Goal: Task Accomplishment & Management: Complete application form

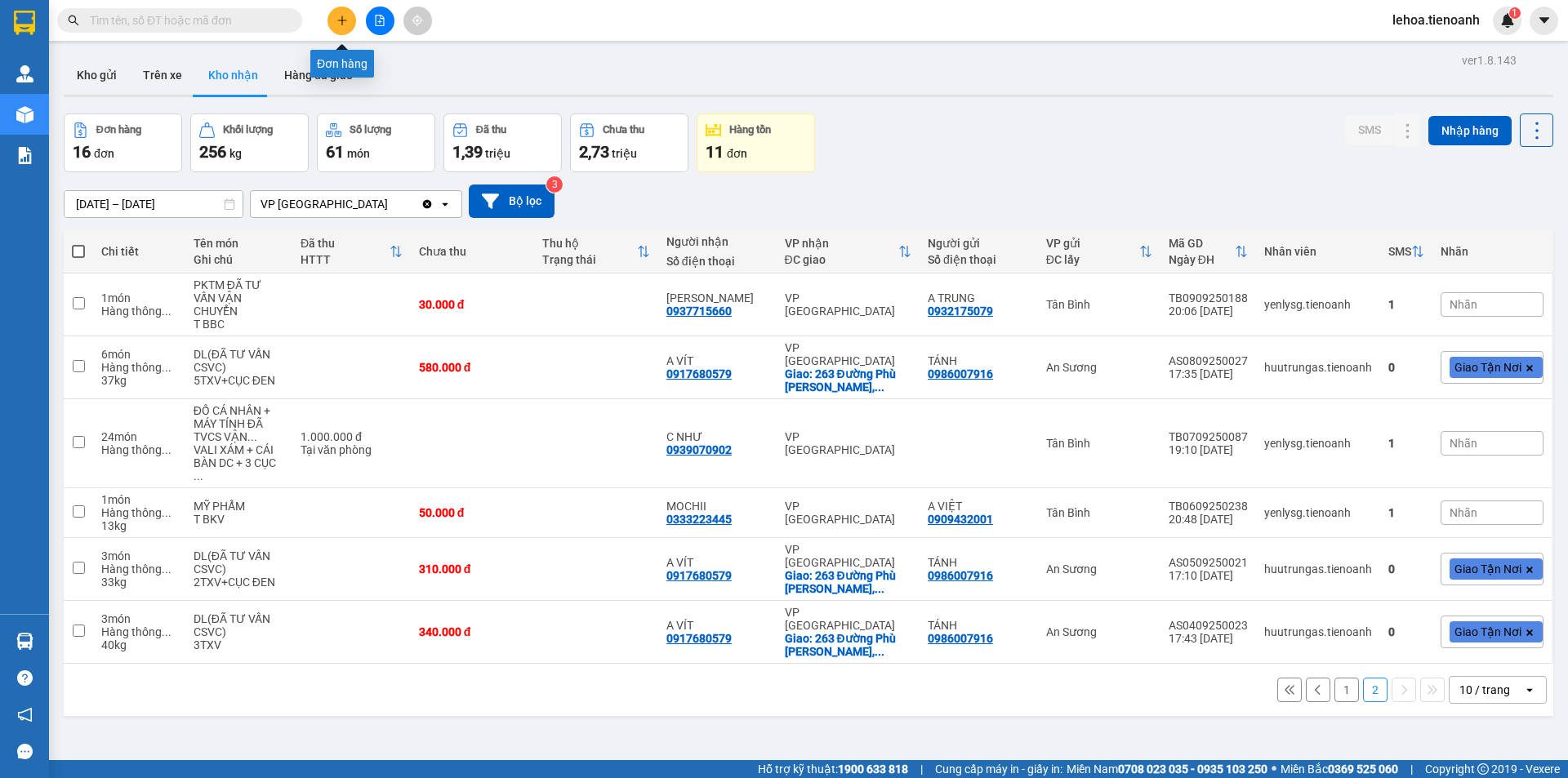
click at [339, 27] on button at bounding box center [341, 21] width 29 height 29
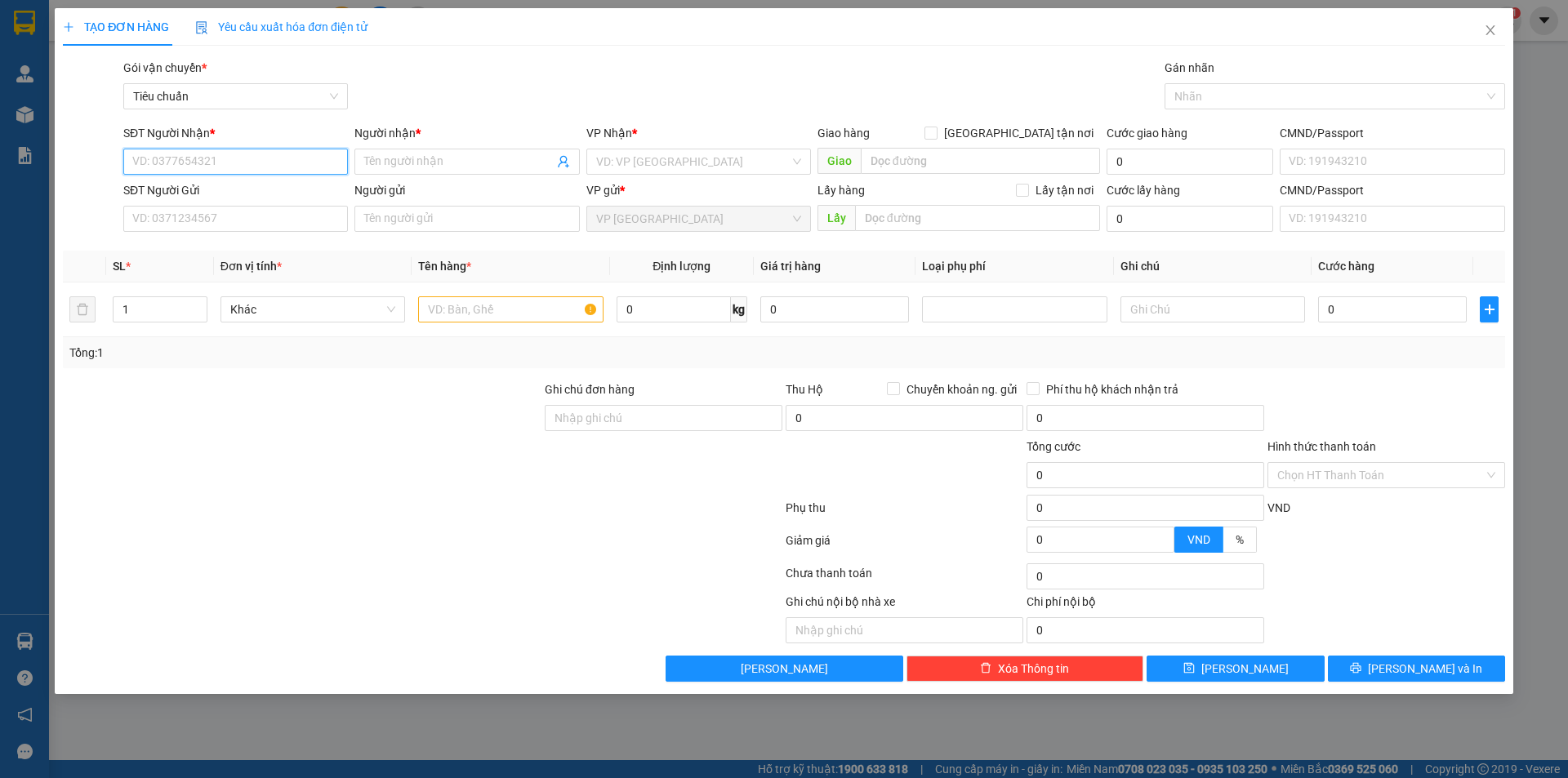
click at [303, 160] on input "SĐT Người Nhận *" at bounding box center [235, 161] width 225 height 26
type input "0903354535"
click at [448, 156] on input "Người nhận *" at bounding box center [458, 162] width 189 height 18
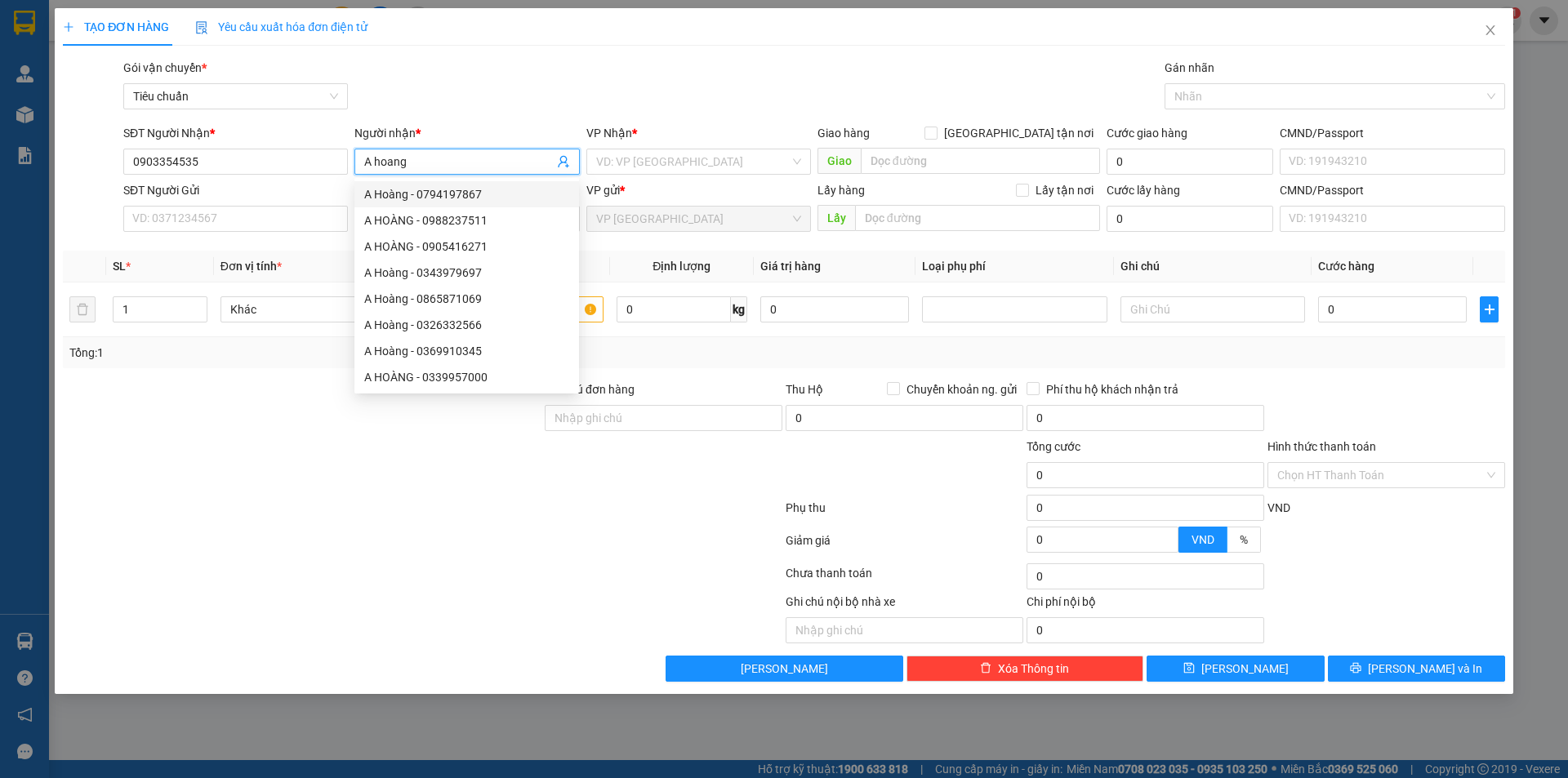
click at [459, 156] on input "A hoang" at bounding box center [458, 162] width 189 height 18
type input "A hoàng"
click at [278, 219] on input "SĐT Người Gửi" at bounding box center [235, 218] width 225 height 26
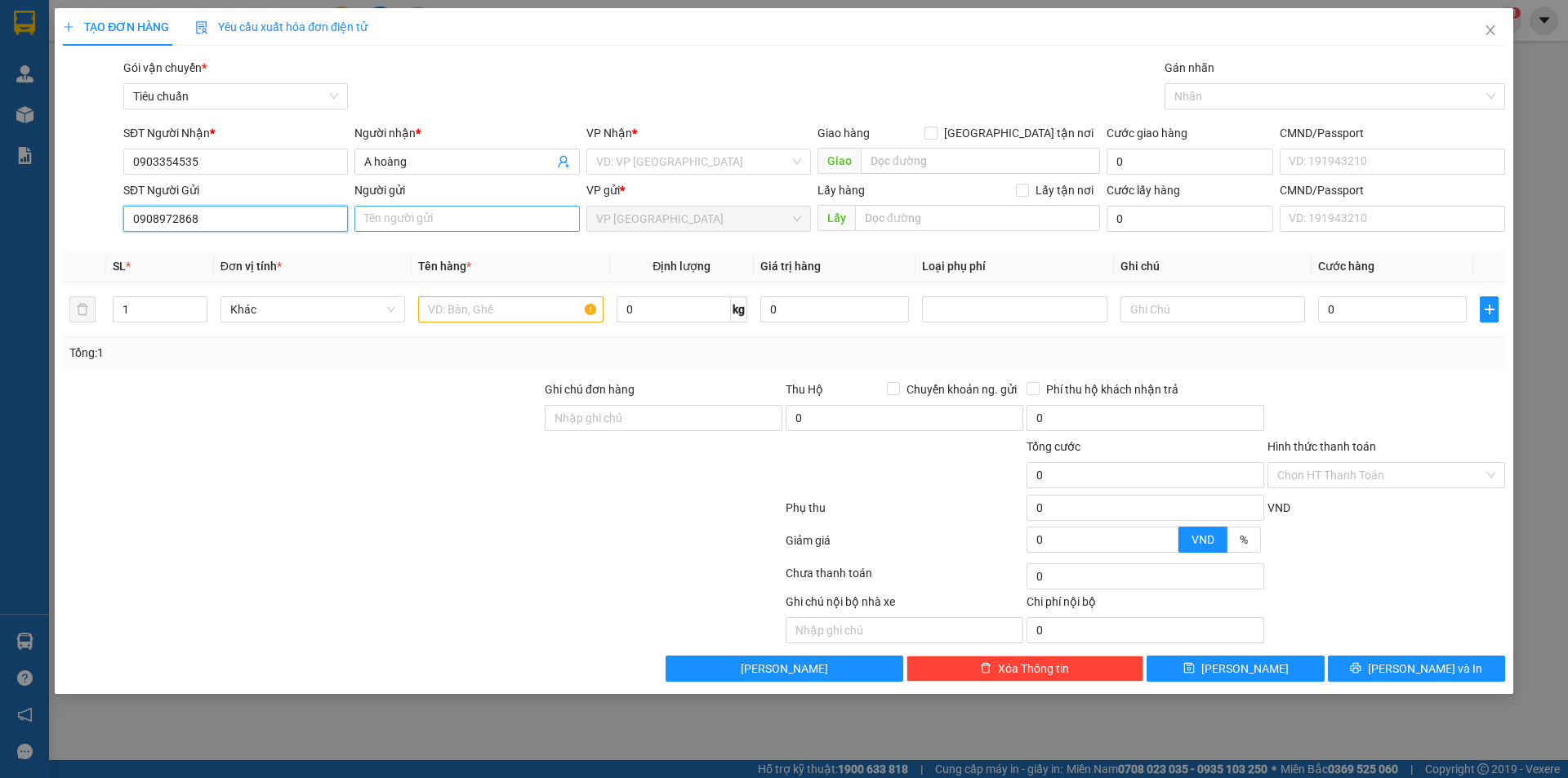
type input "0908972868"
click at [392, 218] on input "Người gửi" at bounding box center [466, 218] width 225 height 26
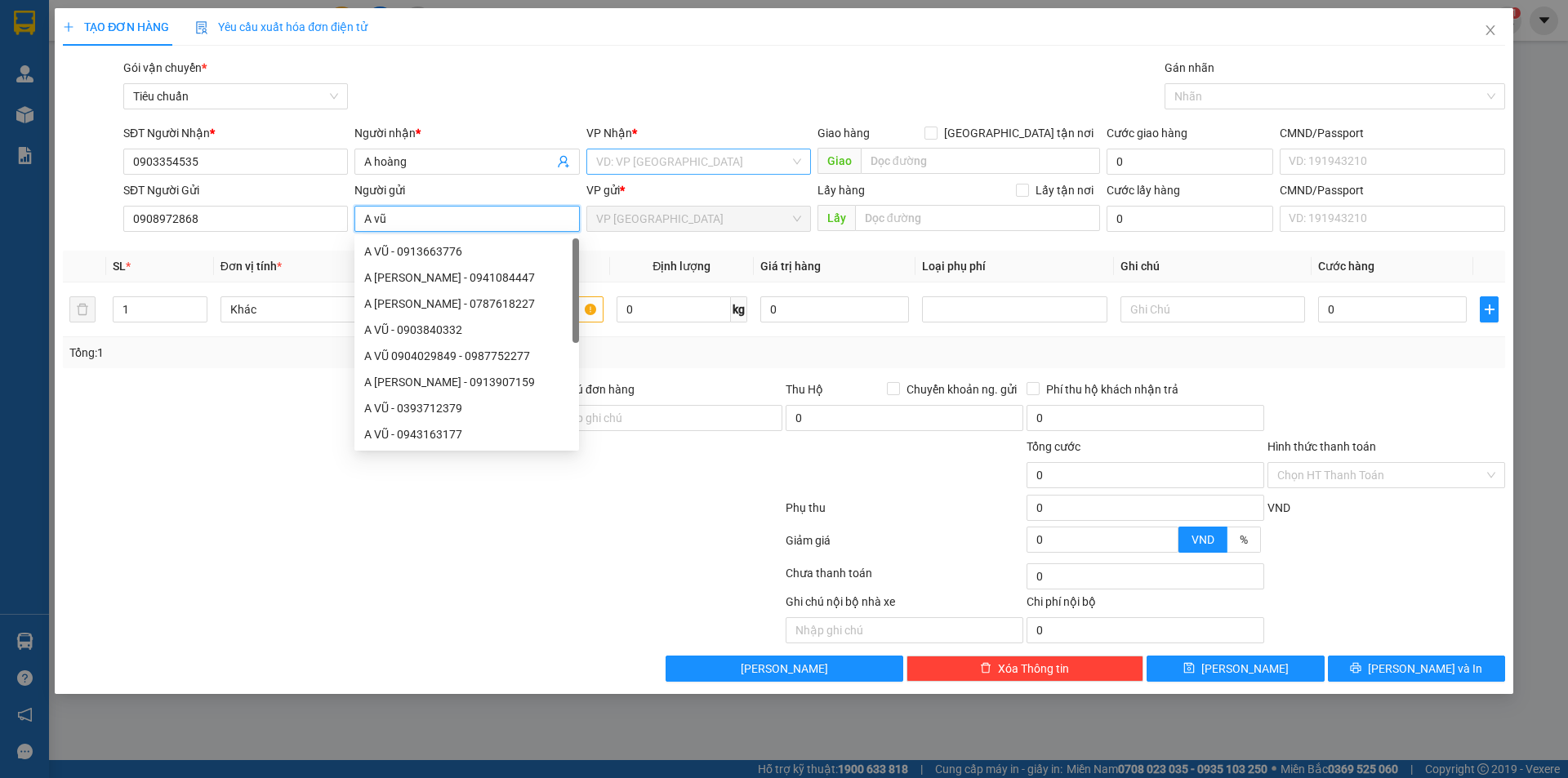
type input "A vũ"
click at [670, 155] on input "search" at bounding box center [692, 161] width 193 height 24
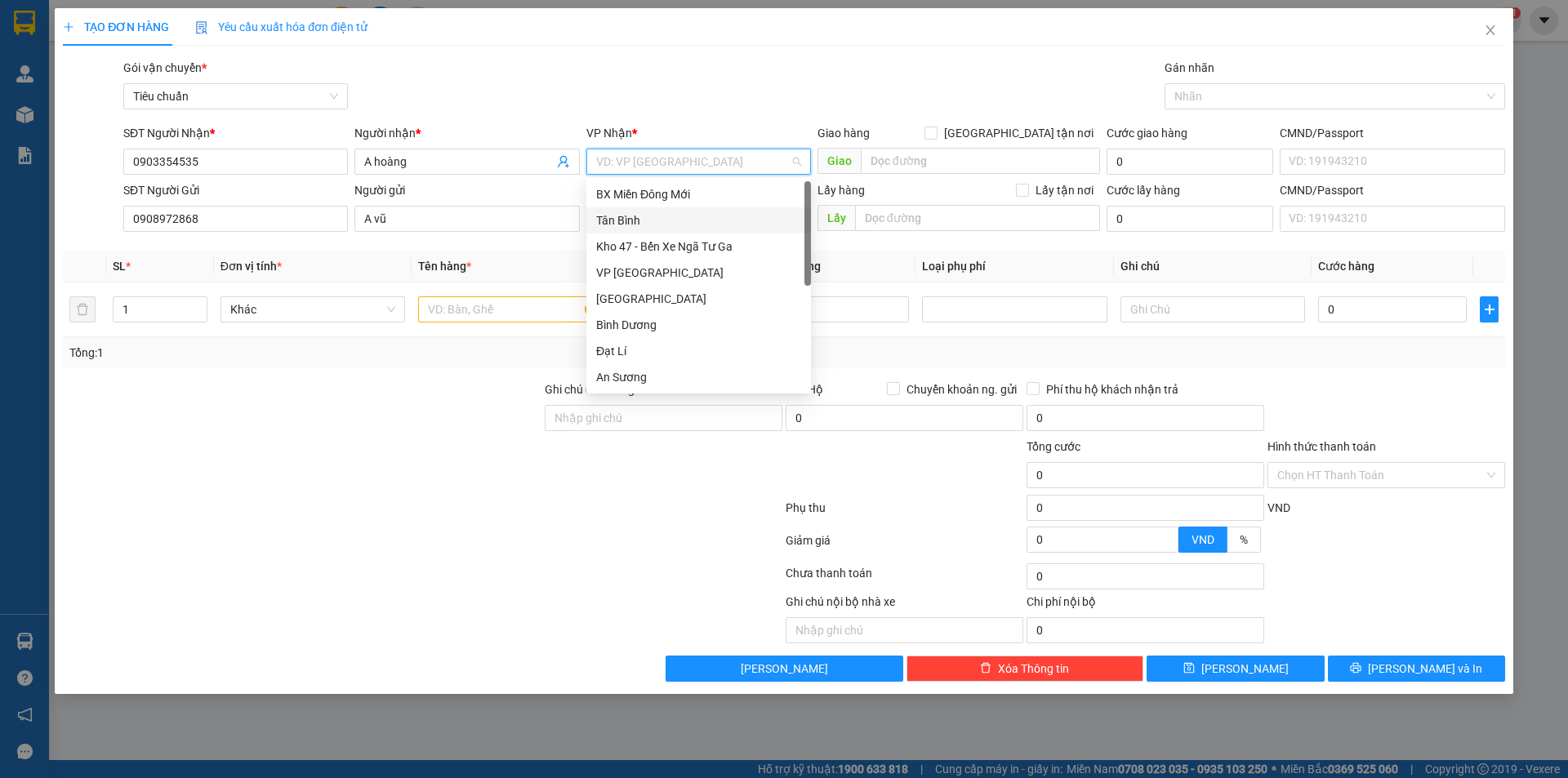
click at [651, 218] on div "Tân Bình" at bounding box center [698, 220] width 205 height 18
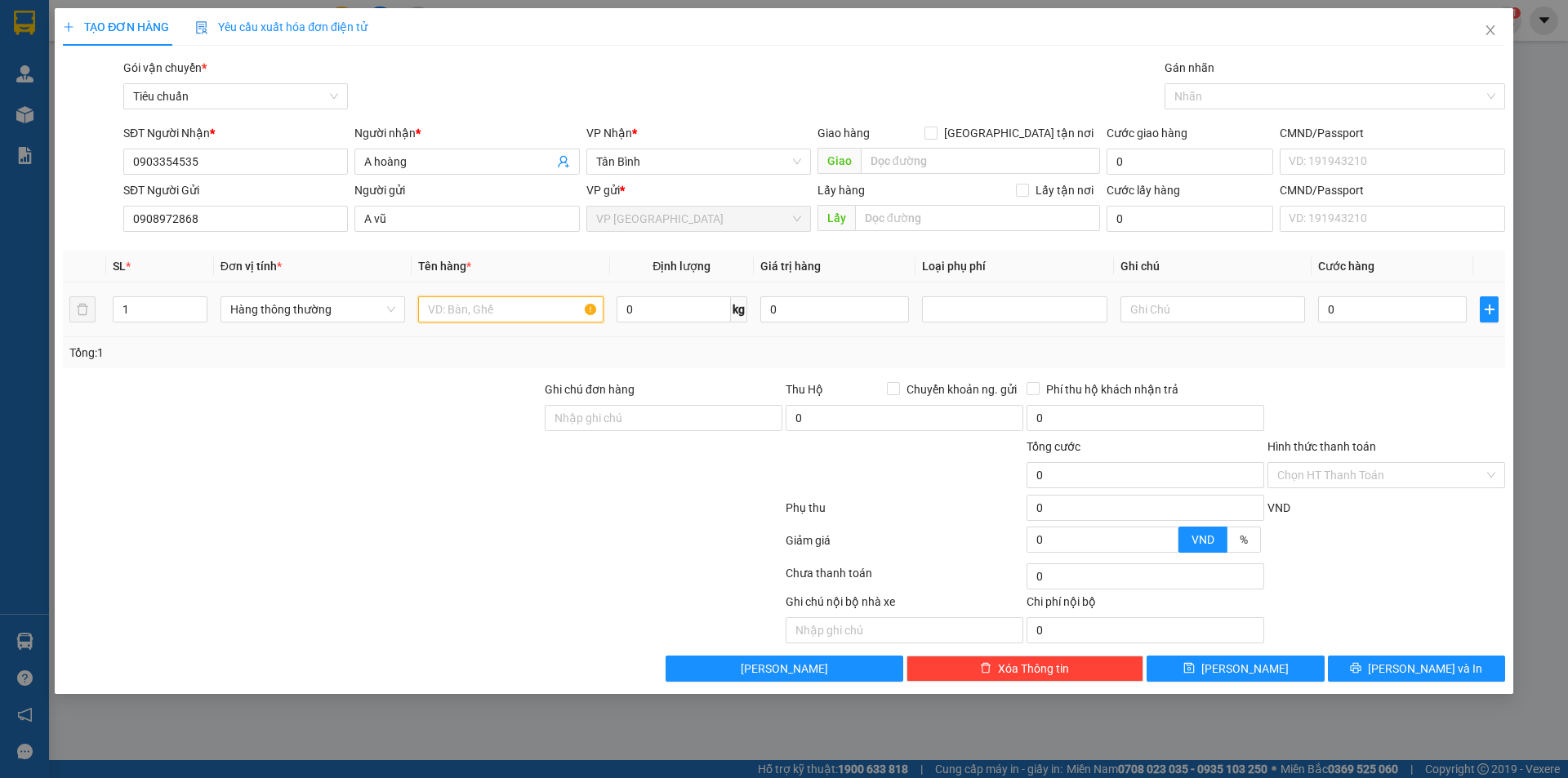
click at [469, 309] on input "text" at bounding box center [509, 309] width 184 height 26
type input "quần"
click at [678, 312] on input "0" at bounding box center [673, 309] width 114 height 26
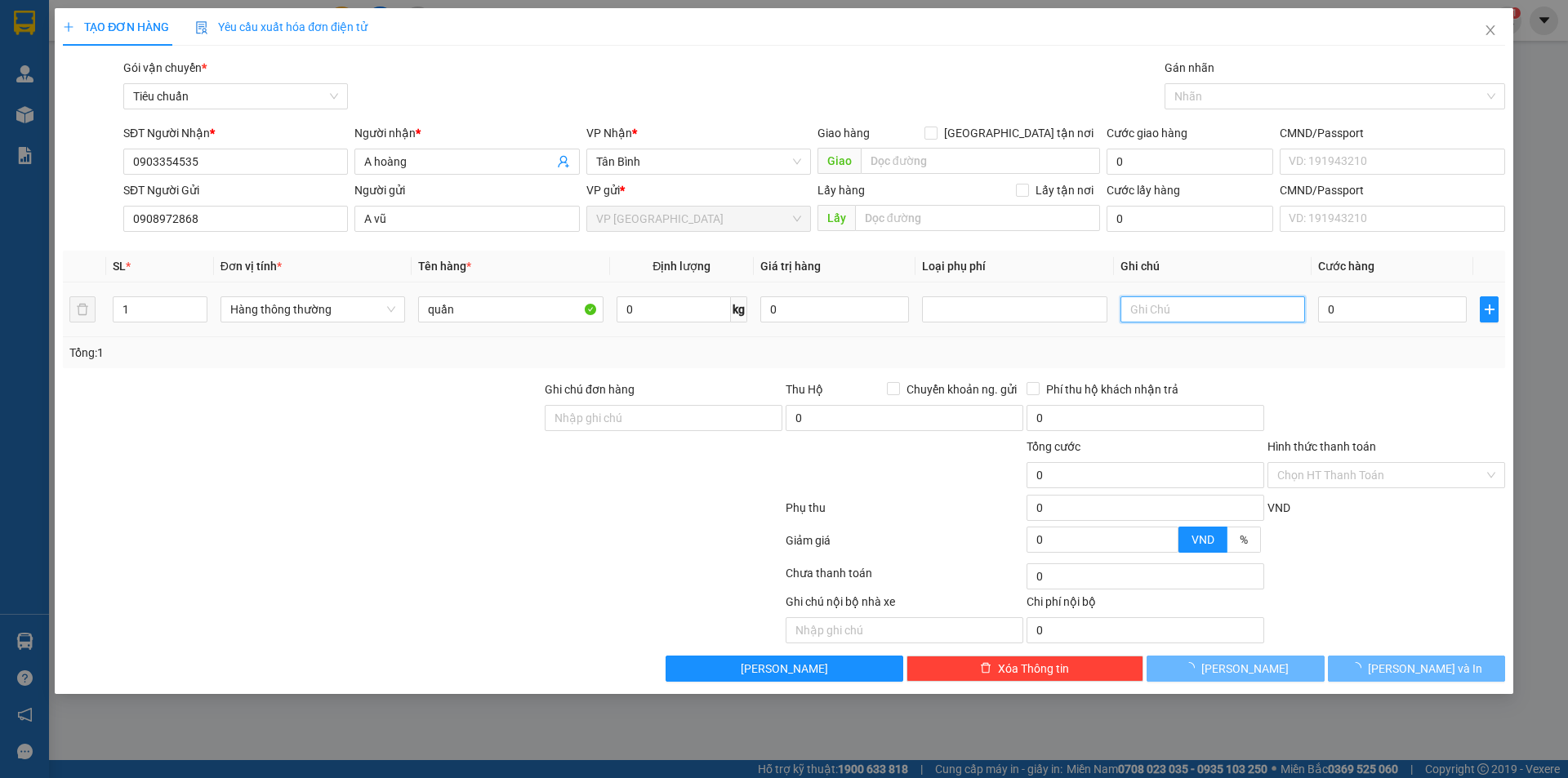
click at [1208, 309] on input "text" at bounding box center [1212, 309] width 184 height 26
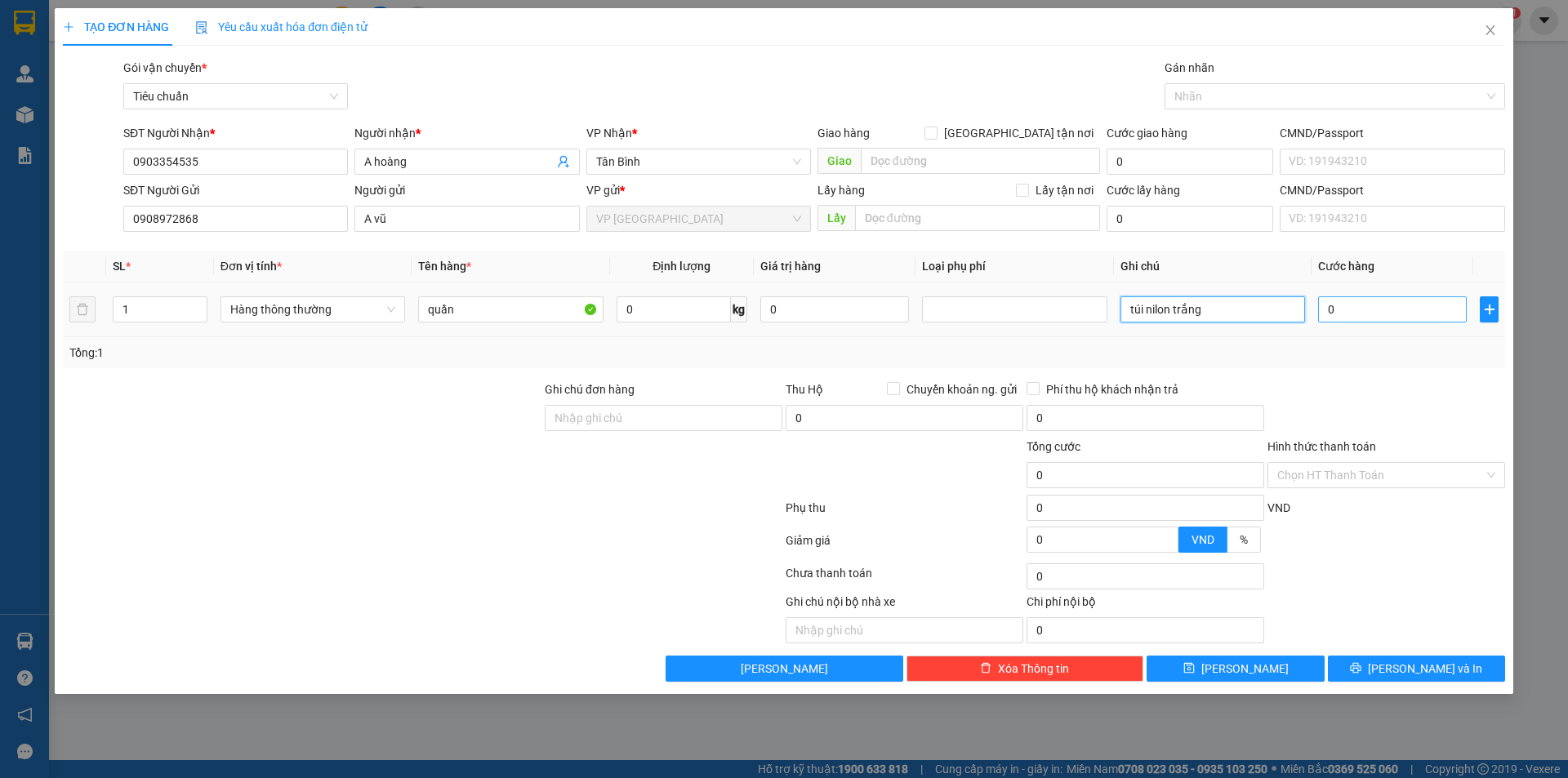
type input "túi nilon trắng"
click at [1381, 306] on input "0" at bounding box center [1392, 309] width 148 height 26
click at [1385, 375] on div "Transit Pickup Surcharge Ids Transit Deliver Surcharge Ids Transit Deliver Surc…" at bounding box center [784, 369] width 1442 height 623
click at [1401, 317] on input "0" at bounding box center [1392, 309] width 148 height 26
click at [1395, 314] on input "0" at bounding box center [1392, 309] width 148 height 26
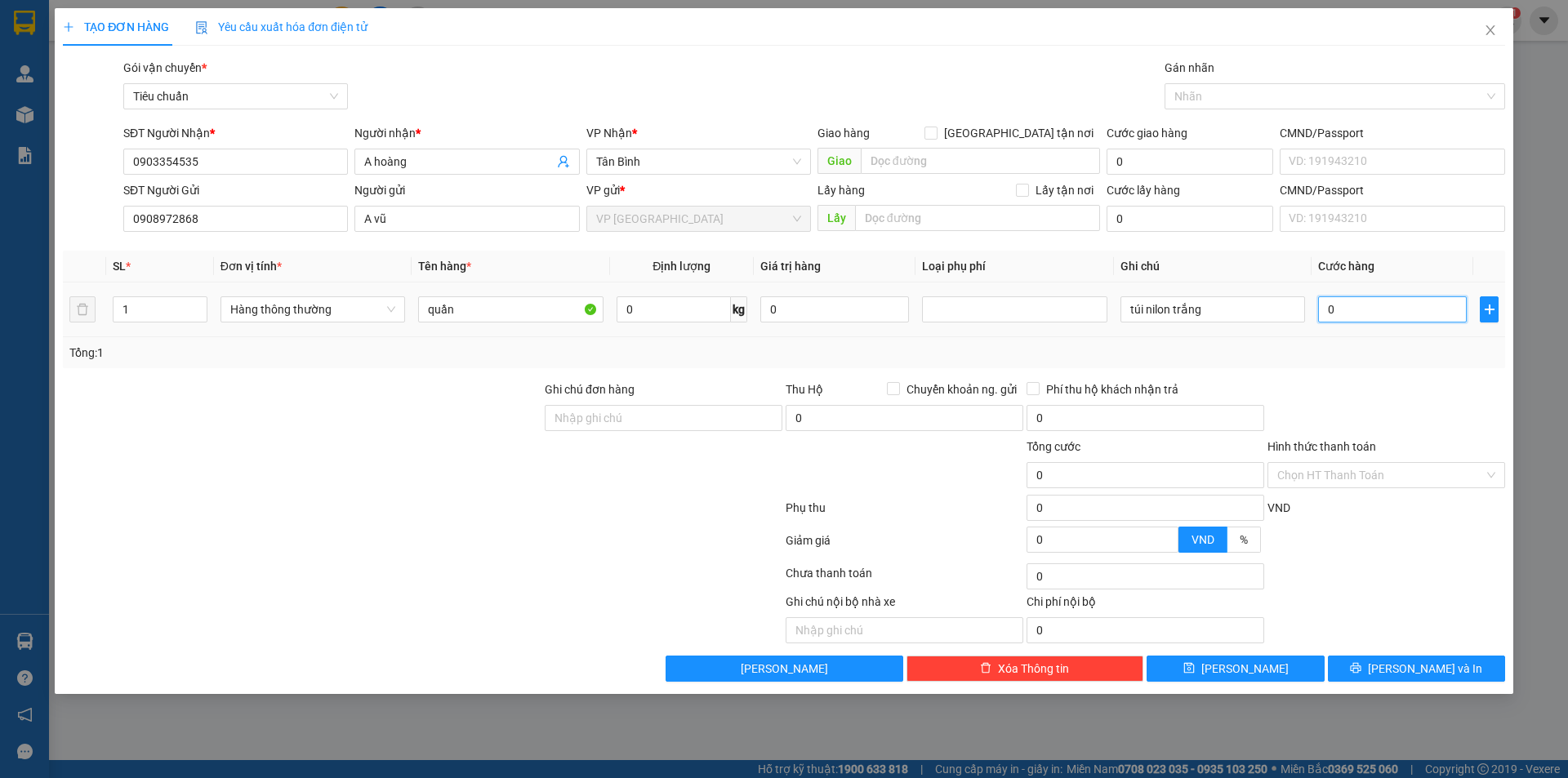
click at [1395, 314] on input "0" at bounding box center [1392, 309] width 148 height 26
click at [1383, 367] on div "Tổng: 1" at bounding box center [784, 352] width 1442 height 31
click at [1383, 365] on div "Tổng: 1" at bounding box center [784, 352] width 1442 height 31
click at [1383, 363] on div "Tổng: 1" at bounding box center [784, 352] width 1442 height 31
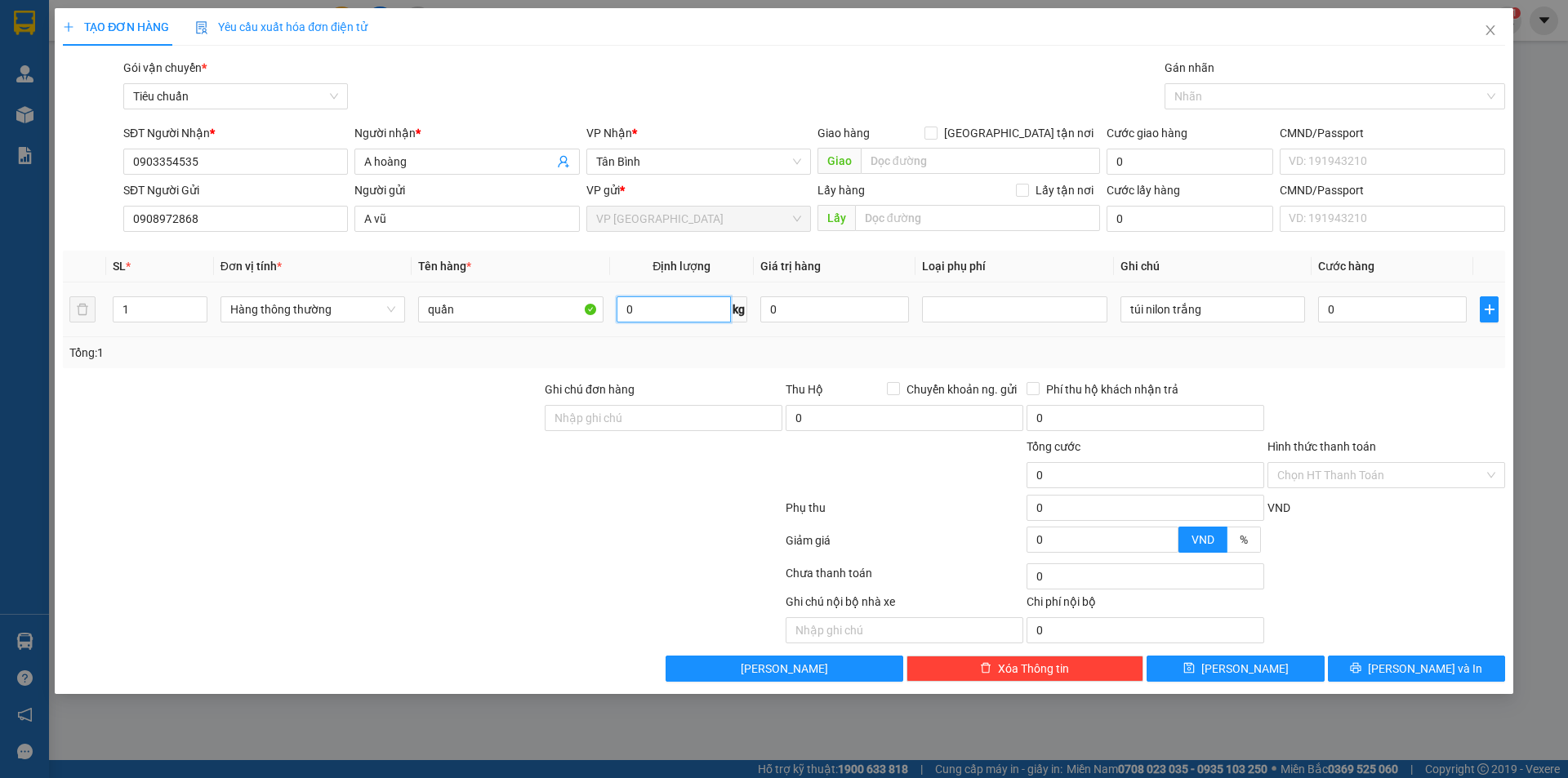
click at [707, 314] on input "0" at bounding box center [673, 309] width 114 height 26
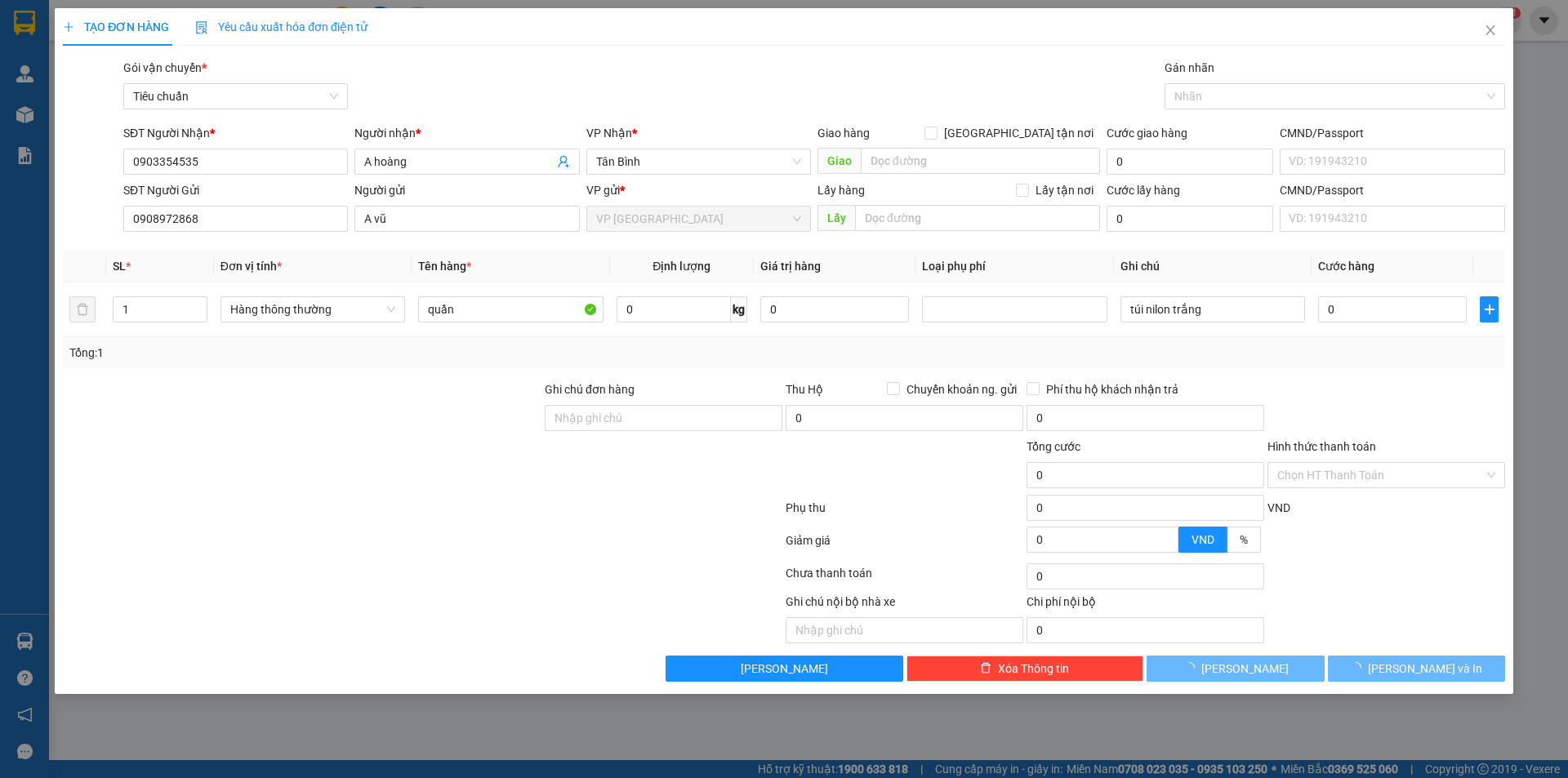
click at [801, 344] on div "Tổng: 1" at bounding box center [784, 353] width 1429 height 18
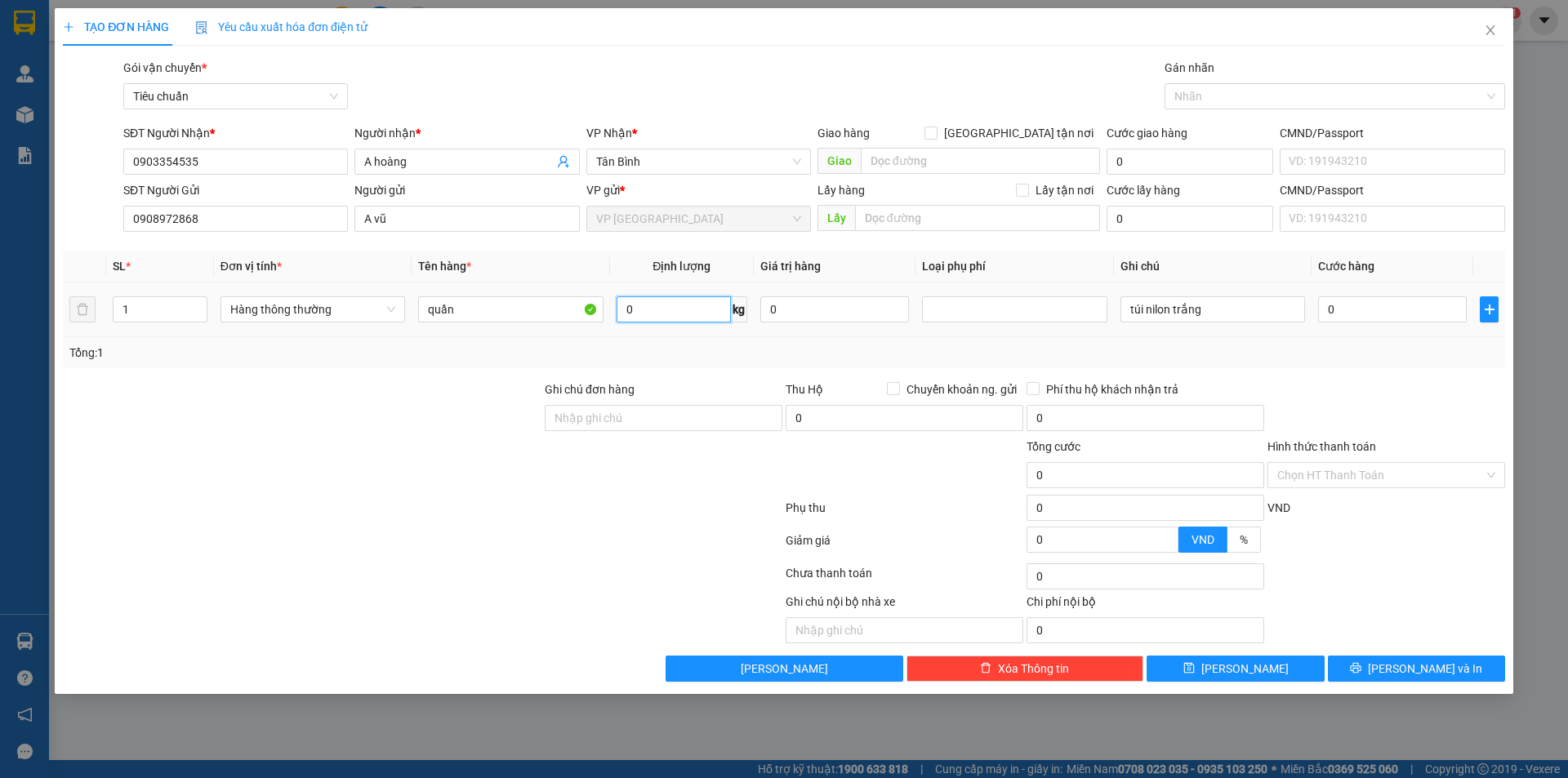
click at [698, 305] on input "0" at bounding box center [673, 309] width 114 height 26
click at [694, 309] on input "0" at bounding box center [673, 309] width 114 height 26
type input "1"
click at [1357, 340] on div "Tổng: 1" at bounding box center [784, 352] width 1442 height 31
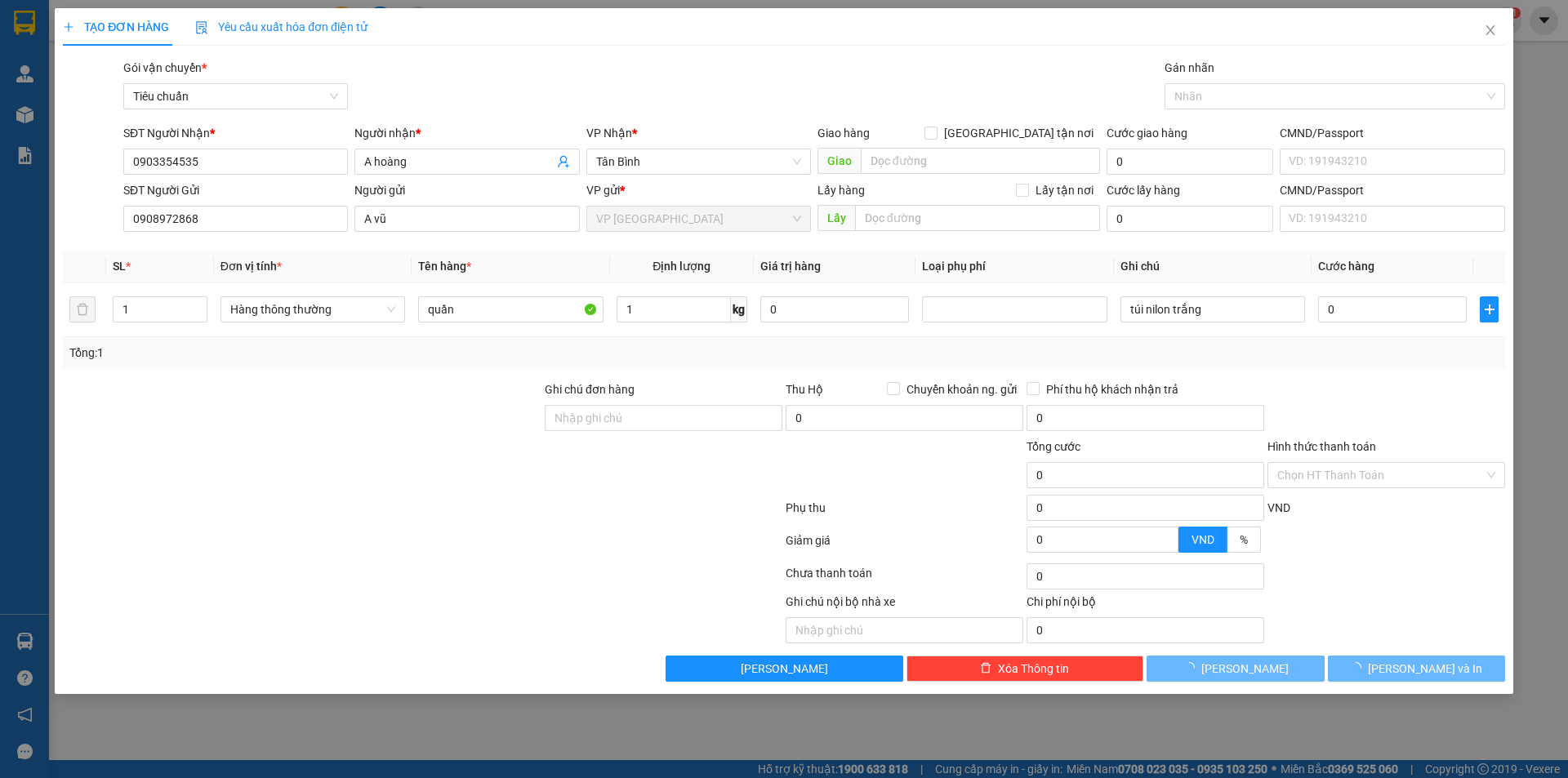
type input "30.000"
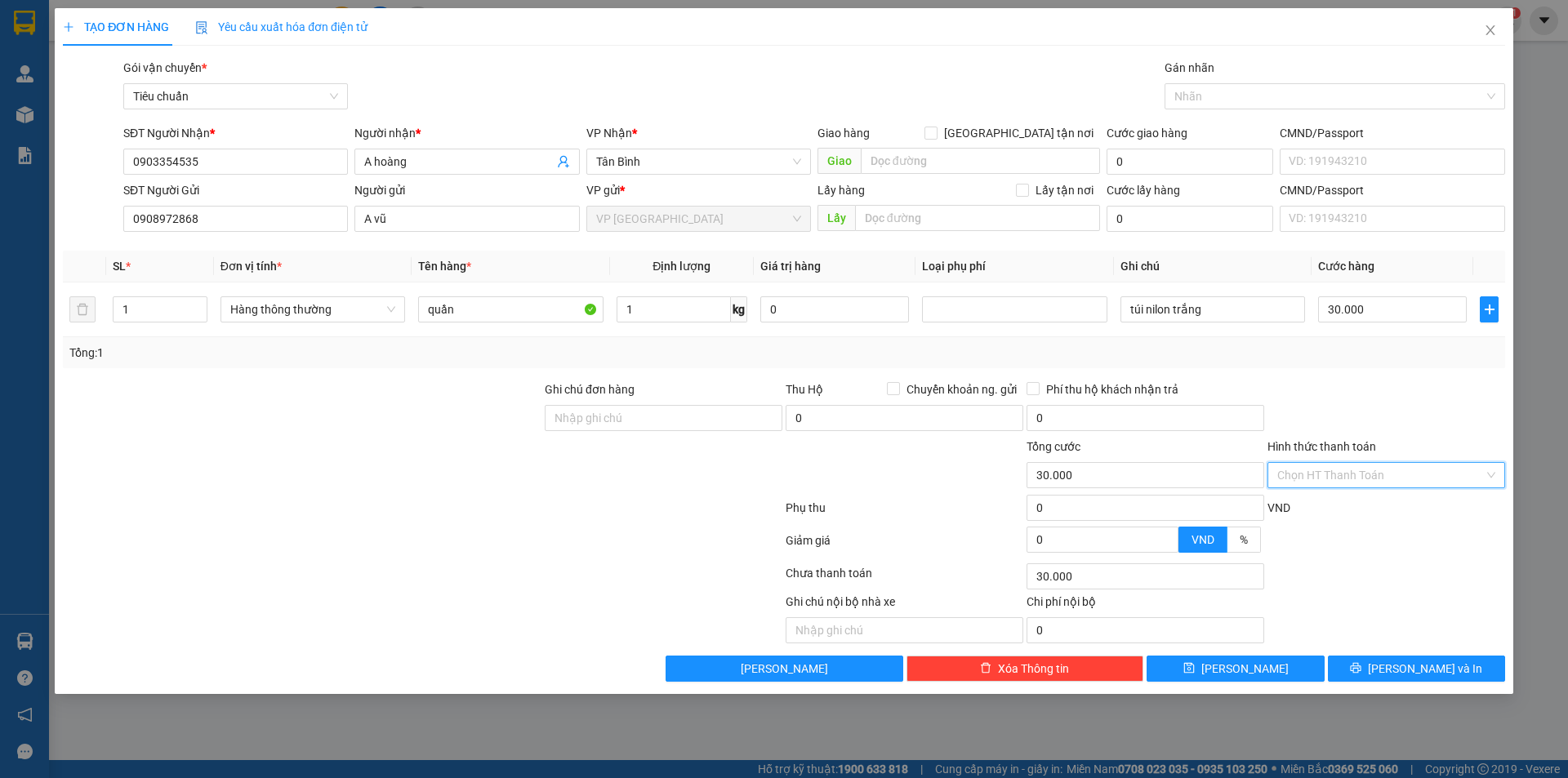
click at [1389, 464] on input "Hình thức thanh toán" at bounding box center [1380, 474] width 207 height 24
click at [1352, 506] on div "Tại văn phòng" at bounding box center [1386, 508] width 218 height 18
type input "0"
click at [1380, 666] on button "[PERSON_NAME] và In" at bounding box center [1416, 668] width 177 height 26
